Goal: Information Seeking & Learning: Check status

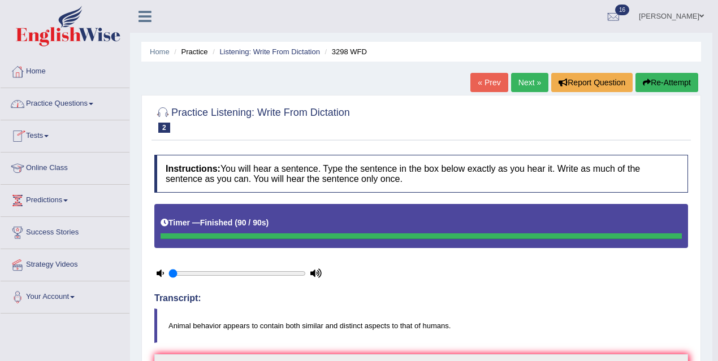
click at [53, 132] on link "Tests" at bounding box center [65, 134] width 129 height 28
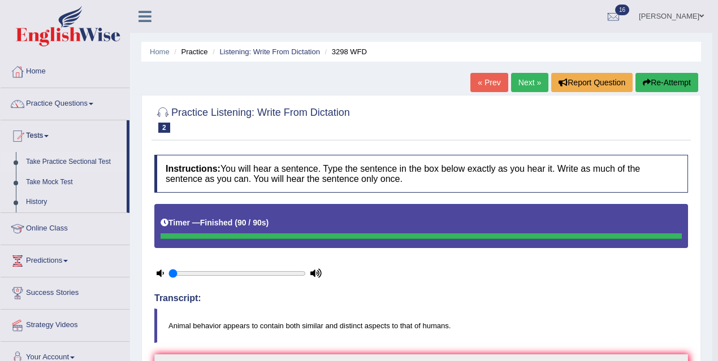
click at [71, 162] on link "Take Practice Sectional Test" at bounding box center [74, 162] width 106 height 20
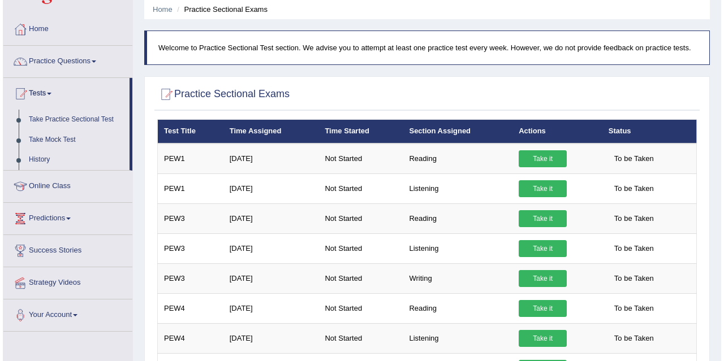
scroll to position [54, 0]
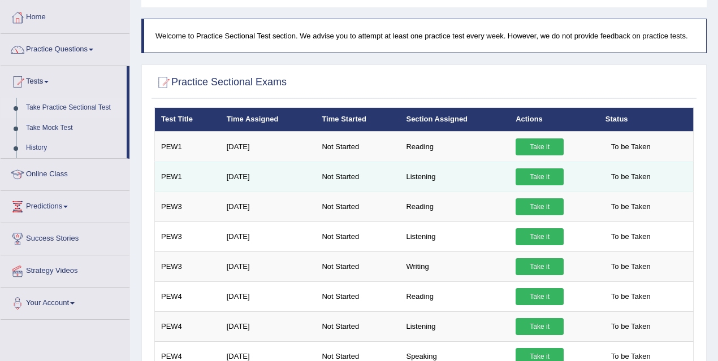
click at [551, 173] on link "Take it" at bounding box center [540, 177] width 48 height 17
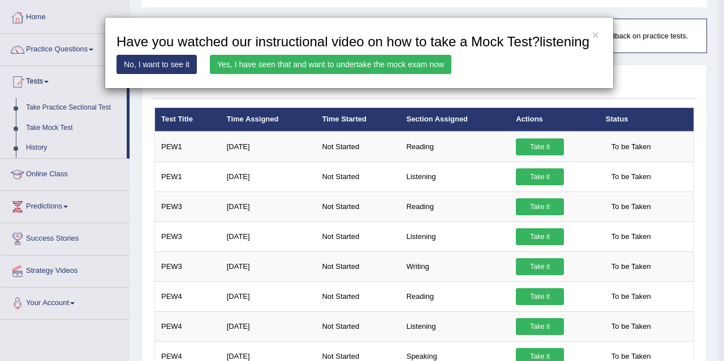
click at [392, 74] on link "Yes, I have seen that and want to undertake the mock exam now" at bounding box center [330, 64] width 241 height 19
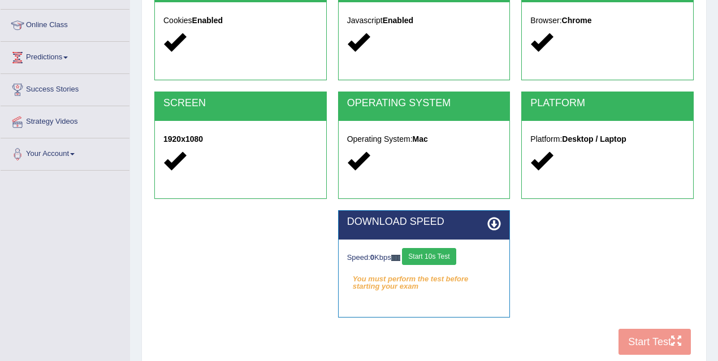
scroll to position [149, 0]
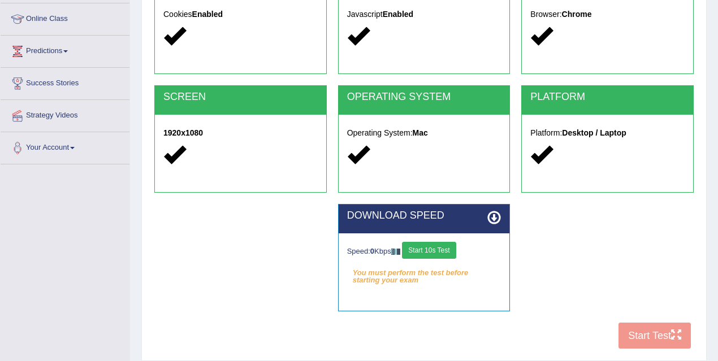
click at [438, 248] on button "Start 10s Test" at bounding box center [429, 250] width 54 height 17
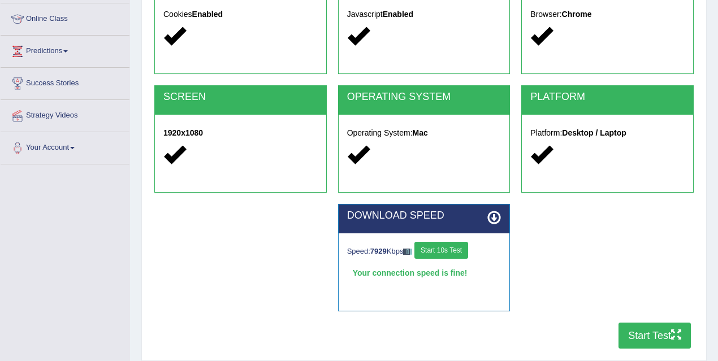
click at [647, 342] on button "Start Test" at bounding box center [655, 336] width 72 height 26
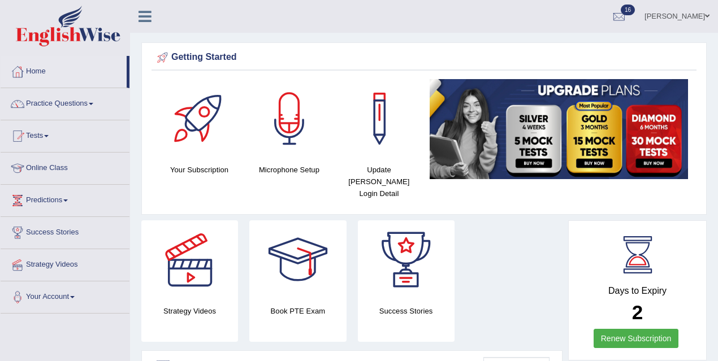
click at [75, 150] on li "Tests Take Practice Sectional Test Take Mock Test History" at bounding box center [65, 136] width 129 height 32
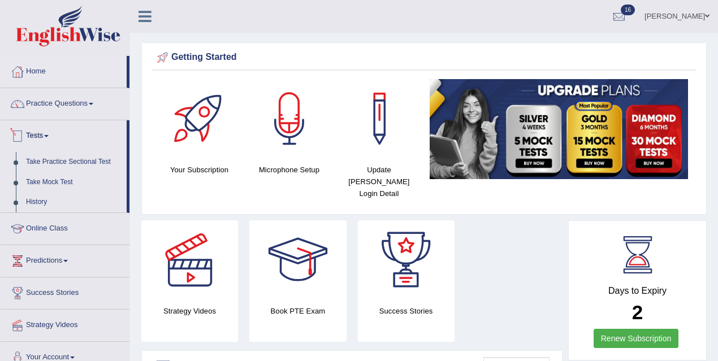
click at [145, 126] on div "Getting Started Your Subscription Microphone Setup Update Pearson Login Detail ×" at bounding box center [423, 128] width 565 height 172
click at [143, 129] on div "Getting Started Your Subscription Microphone Setup Update Pearson Login Detail ×" at bounding box center [423, 128] width 565 height 172
click at [142, 132] on div "Getting Started Your Subscription Microphone Setup Update Pearson Login Detail ×" at bounding box center [423, 128] width 565 height 172
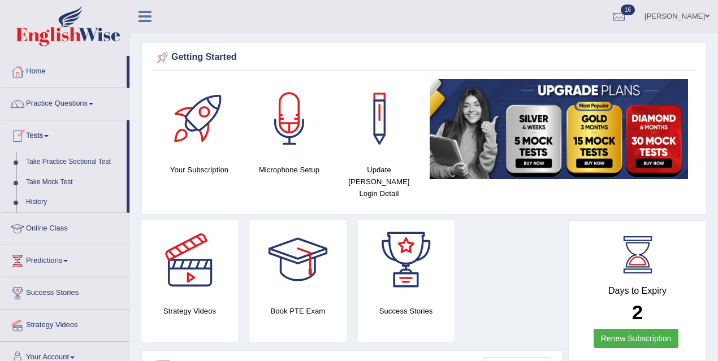
click at [142, 133] on div "Getting Started Your Subscription Microphone Setup Update Pearson Login Detail ×" at bounding box center [423, 128] width 565 height 172
click at [143, 132] on div "Getting Started Your Subscription Microphone Setup Update Pearson Login Detail ×" at bounding box center [423, 128] width 565 height 172
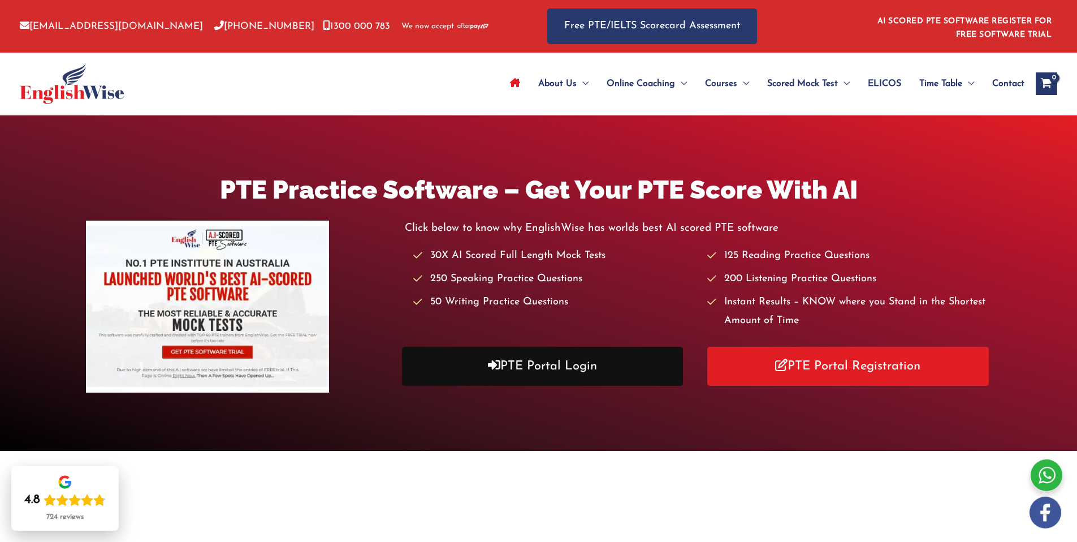
click at [485, 366] on link "PTE Portal Login" at bounding box center [543, 366] width 282 height 39
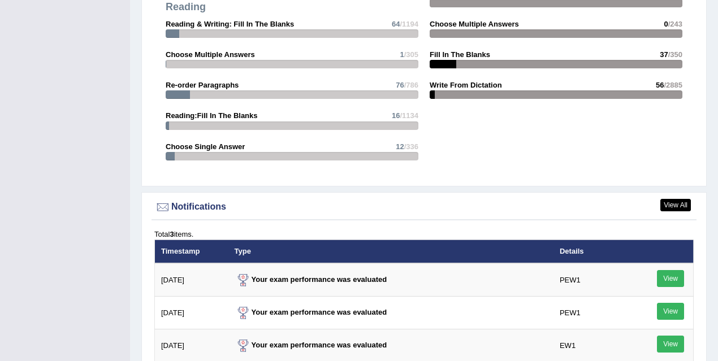
scroll to position [1486, 0]
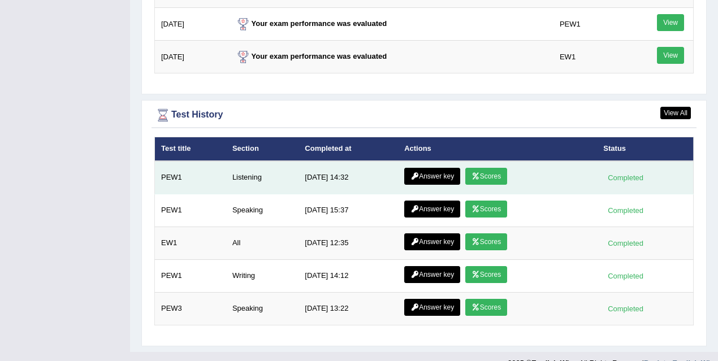
click at [501, 168] on link "Scores" at bounding box center [486, 176] width 42 height 17
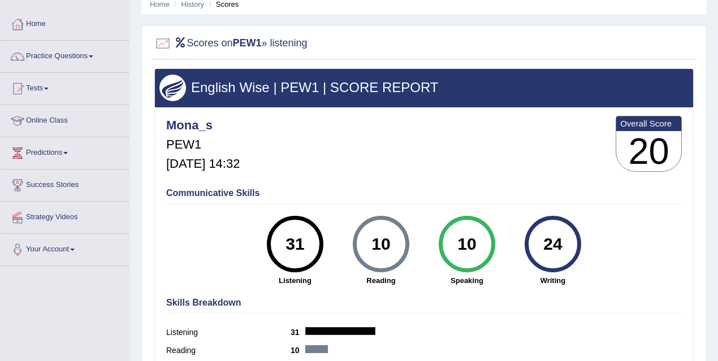
scroll to position [21, 0]
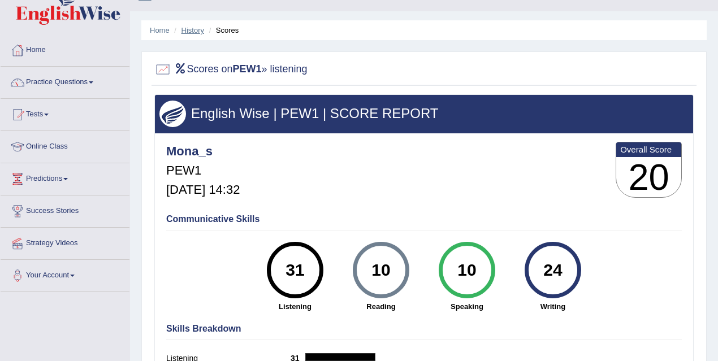
click at [193, 29] on link "History" at bounding box center [193, 30] width 23 height 8
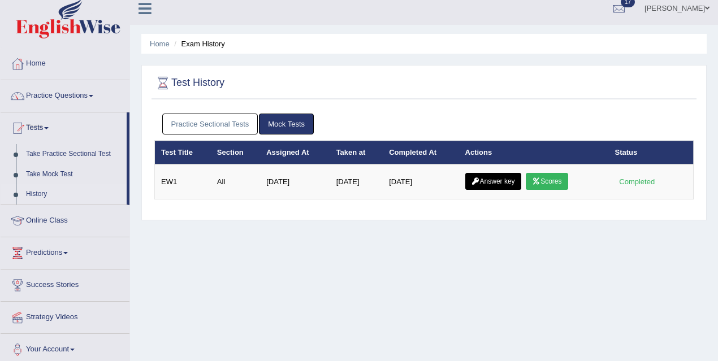
scroll to position [13, 0]
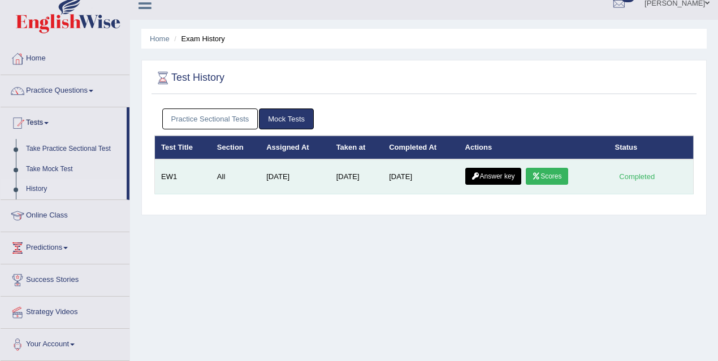
click at [476, 170] on link "Answer key" at bounding box center [493, 176] width 56 height 17
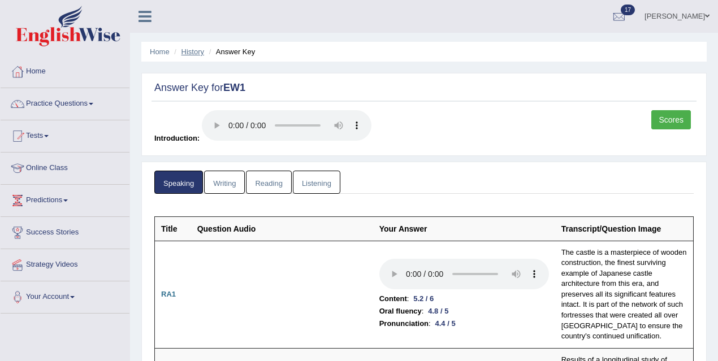
click at [194, 54] on link "History" at bounding box center [193, 52] width 23 height 8
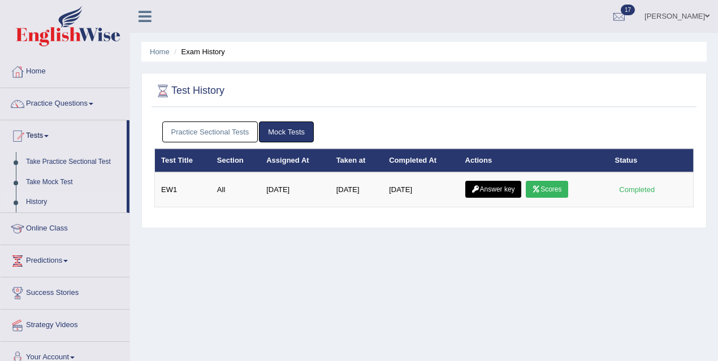
click at [228, 128] on link "Practice Sectional Tests" at bounding box center [210, 132] width 96 height 21
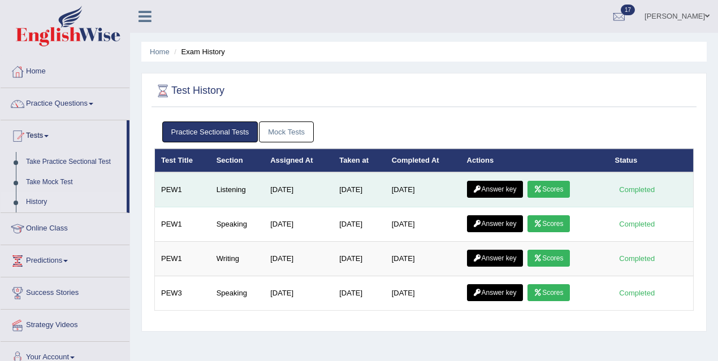
click at [552, 186] on link "Scores" at bounding box center [549, 189] width 42 height 17
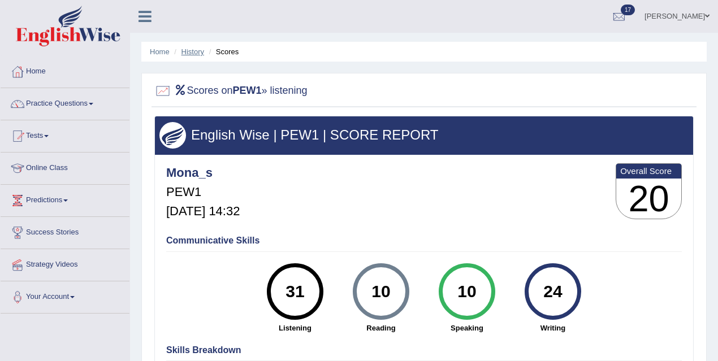
click at [191, 51] on link "History" at bounding box center [193, 52] width 23 height 8
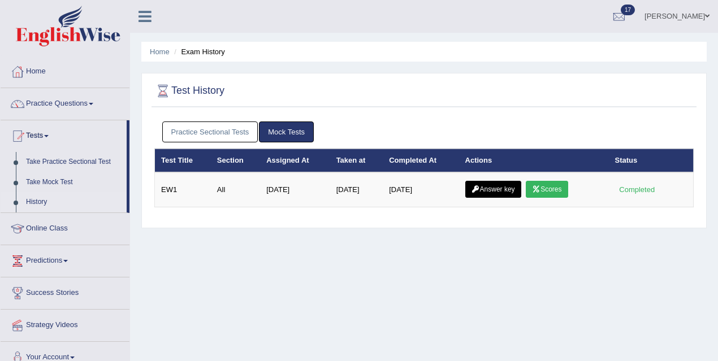
click at [235, 135] on link "Practice Sectional Tests" at bounding box center [210, 132] width 96 height 21
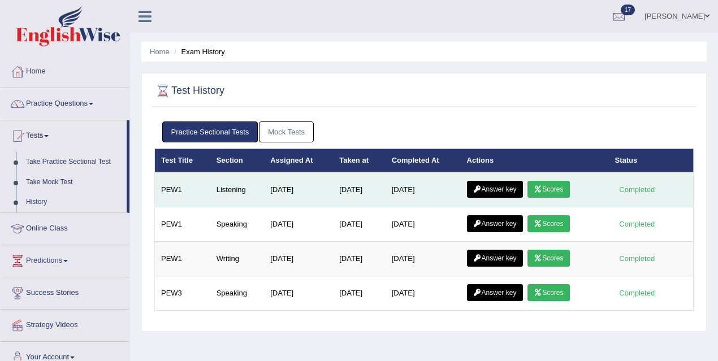
click at [493, 191] on link "Answer key" at bounding box center [495, 189] width 56 height 17
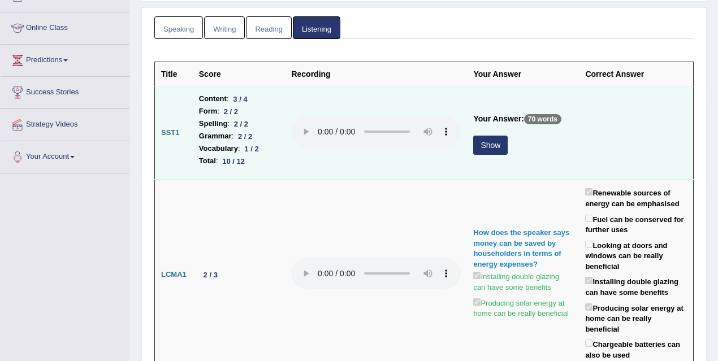
scroll to position [142, 0]
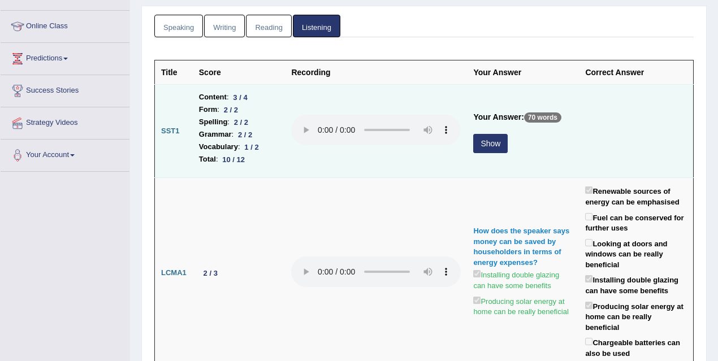
click at [499, 143] on button "Show" at bounding box center [490, 143] width 34 height 19
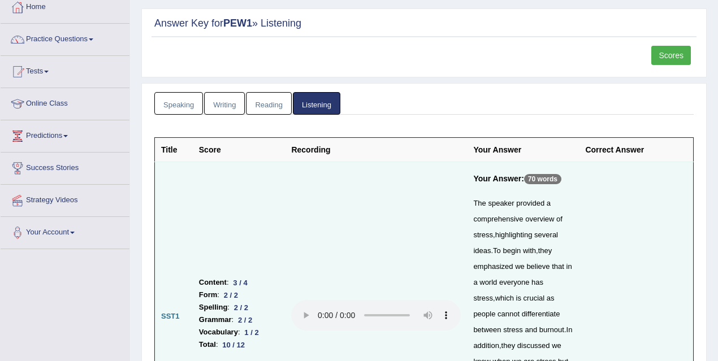
scroll to position [0, 0]
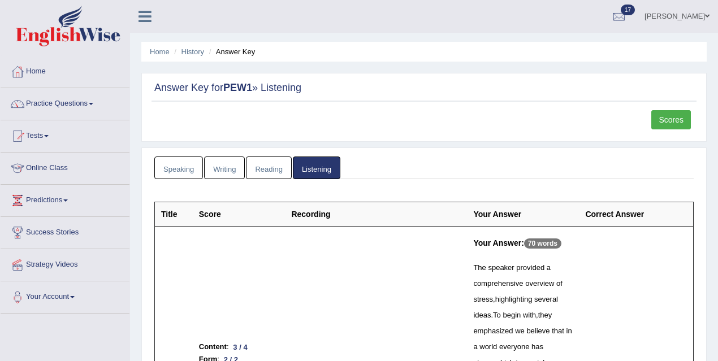
click at [195, 167] on link "Speaking" at bounding box center [178, 168] width 49 height 23
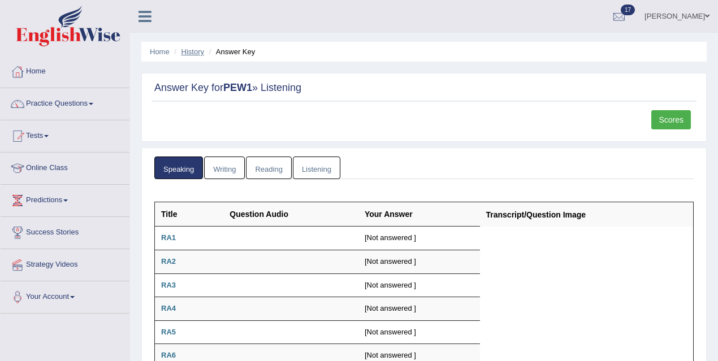
click at [197, 51] on link "History" at bounding box center [193, 52] width 23 height 8
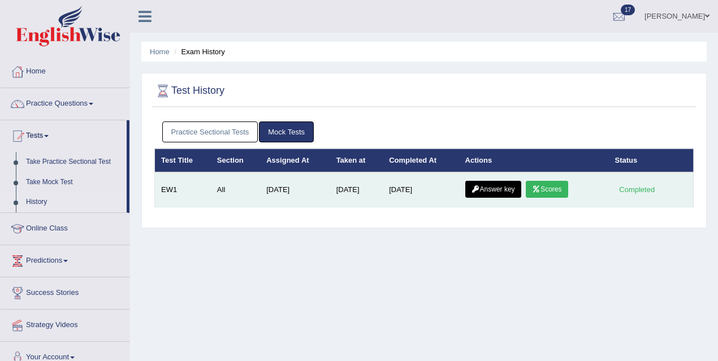
click at [568, 188] on link "Scores" at bounding box center [547, 189] width 42 height 17
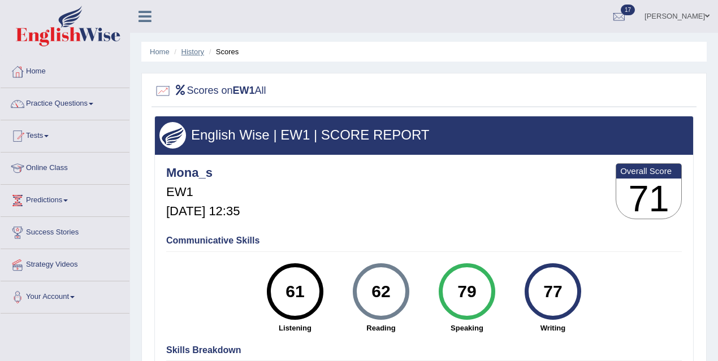
click at [195, 53] on link "History" at bounding box center [193, 52] width 23 height 8
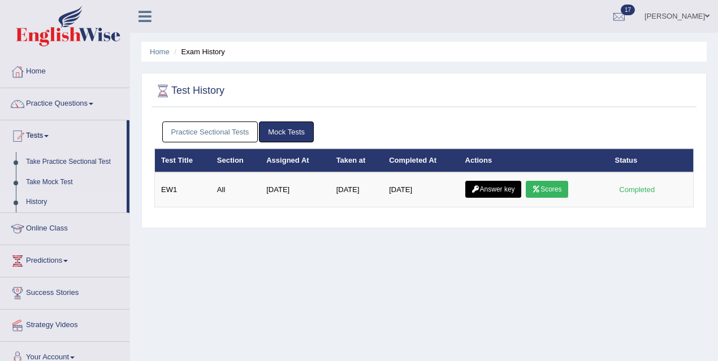
click at [231, 127] on link "Practice Sectional Tests" at bounding box center [210, 132] width 96 height 21
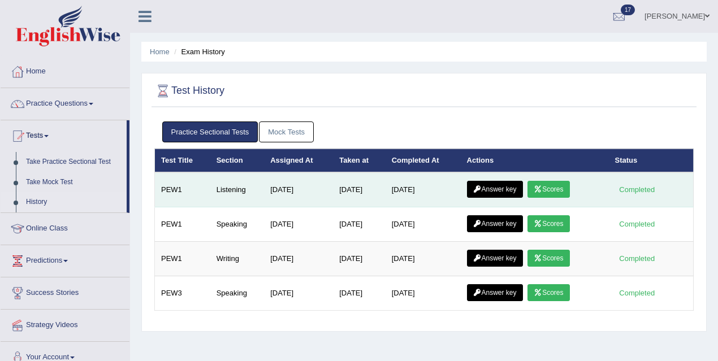
click at [551, 184] on link "Scores" at bounding box center [549, 189] width 42 height 17
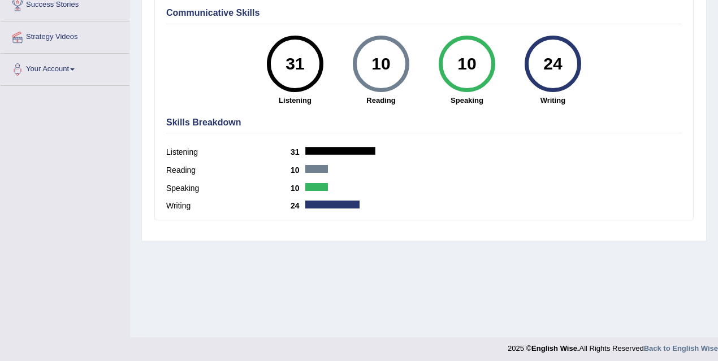
scroll to position [232, 0]
